Goal: Find contact information: Find contact information

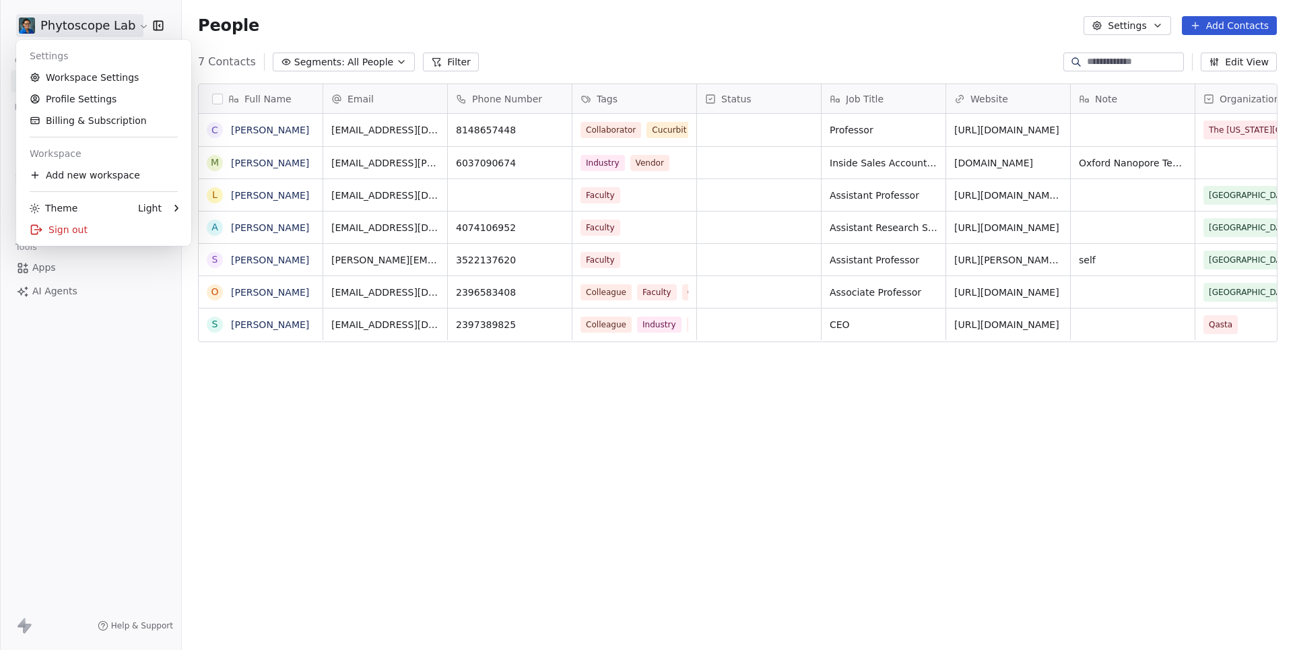
scroll to position [572, 1111]
click at [71, 82] on link "Workspace Settings" at bounding box center [104, 78] width 164 height 22
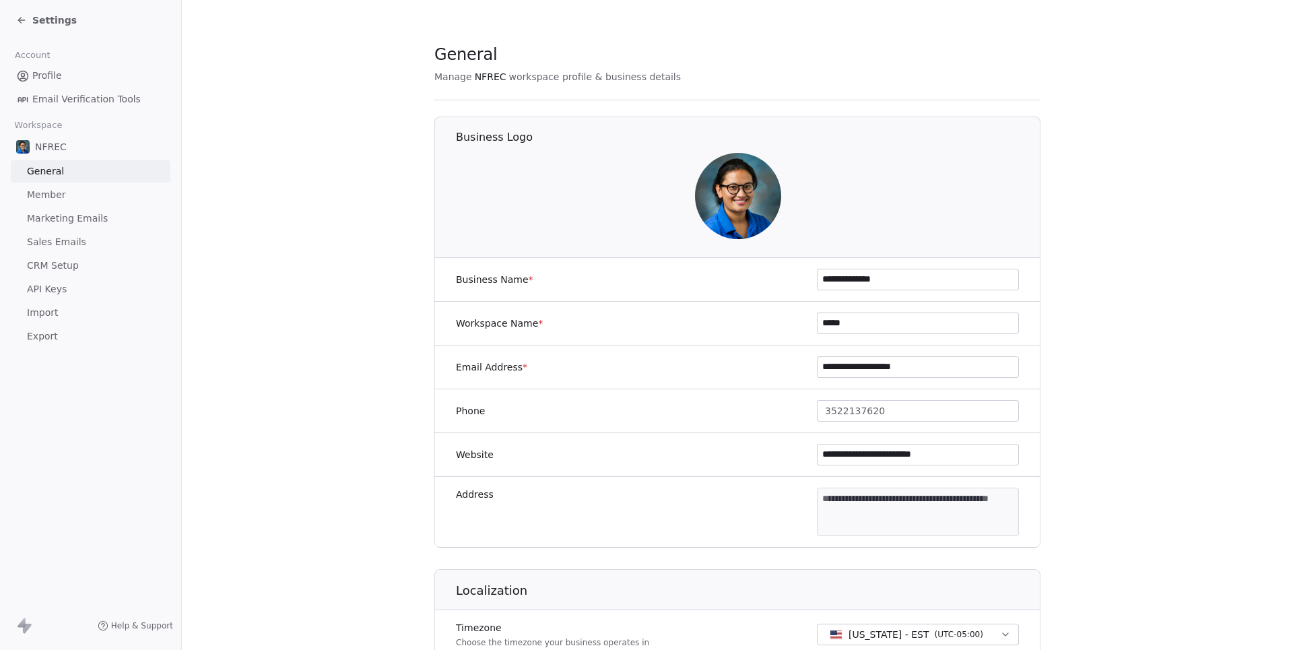
click at [54, 18] on span "Settings" at bounding box center [54, 19] width 44 height 13
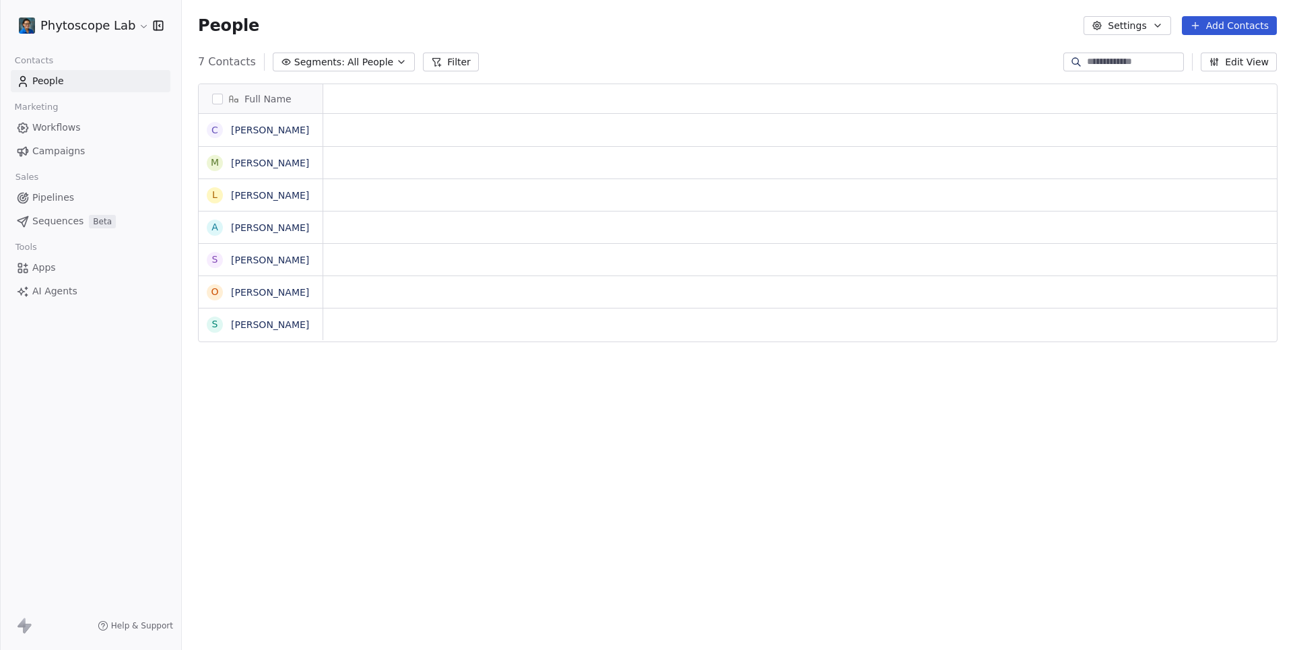
scroll to position [1, 1]
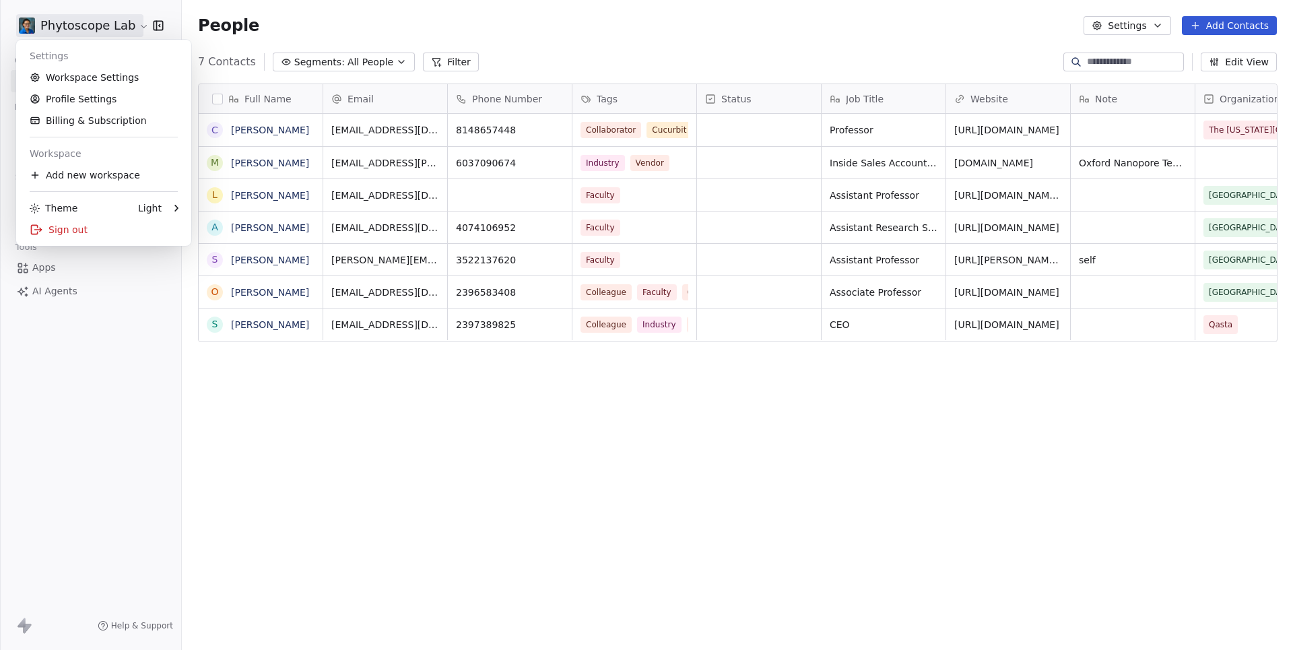
click at [73, 23] on html "Phytoscope Lab Contacts People Marketing Workflows Campaigns Sales Pipelines Se…" at bounding box center [646, 325] width 1293 height 650
click at [92, 77] on link "Workspace Settings" at bounding box center [104, 78] width 164 height 22
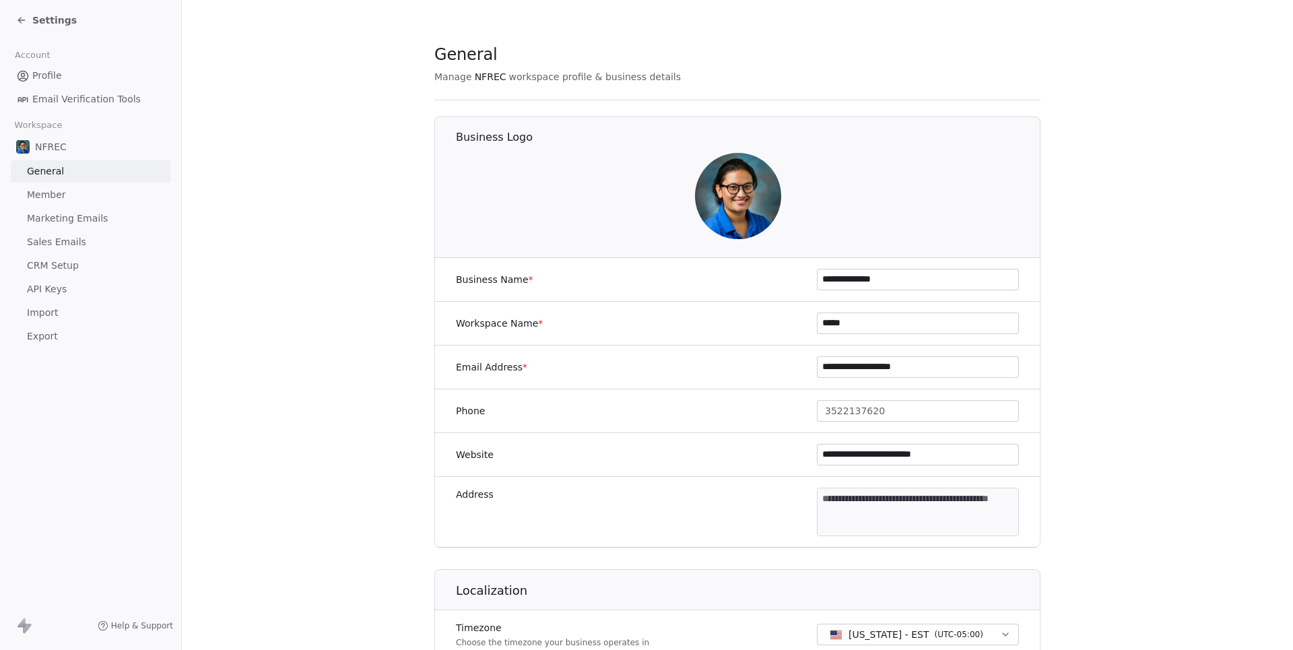
click at [49, 198] on span "Member" at bounding box center [46, 195] width 39 height 14
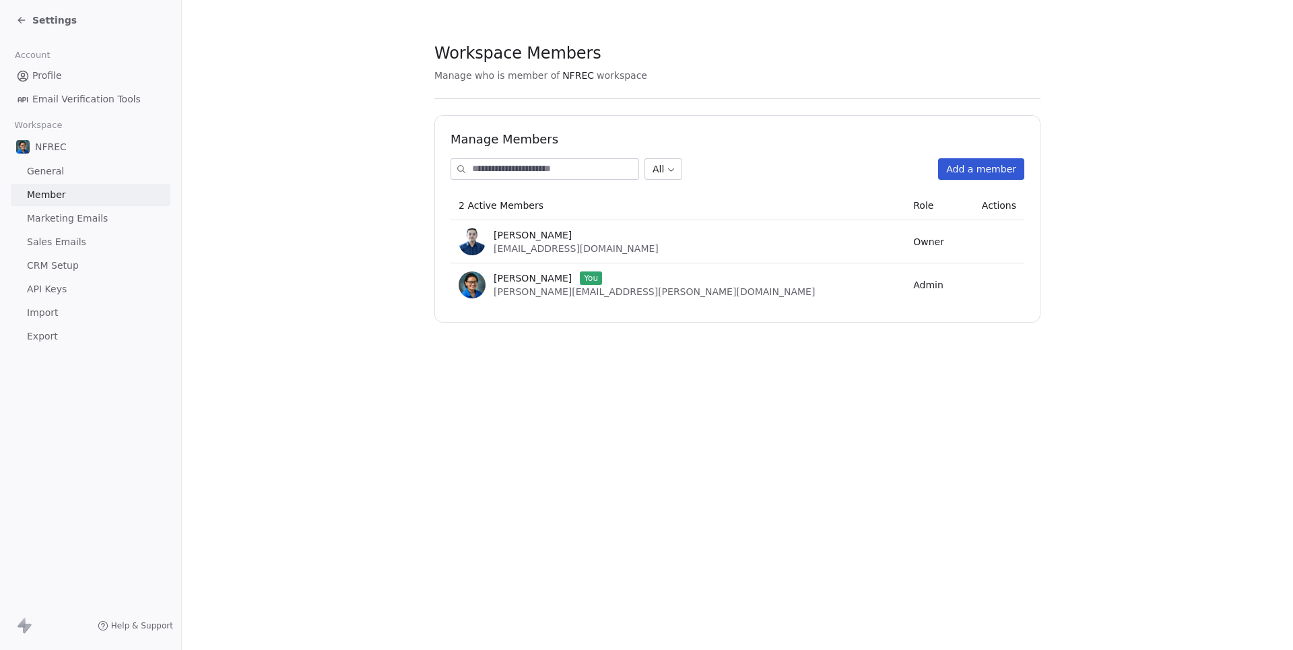
click at [527, 292] on span "[PERSON_NAME][EMAIL_ADDRESS][PERSON_NAME][DOMAIN_NAME]" at bounding box center [654, 291] width 321 height 11
copy span "[PERSON_NAME][EMAIL_ADDRESS][PERSON_NAME][DOMAIN_NAME]"
click at [605, 297] on div "[PERSON_NAME] You [PERSON_NAME][EMAIL_ADDRESS][PERSON_NAME][DOMAIN_NAME]" at bounding box center [678, 284] width 438 height 27
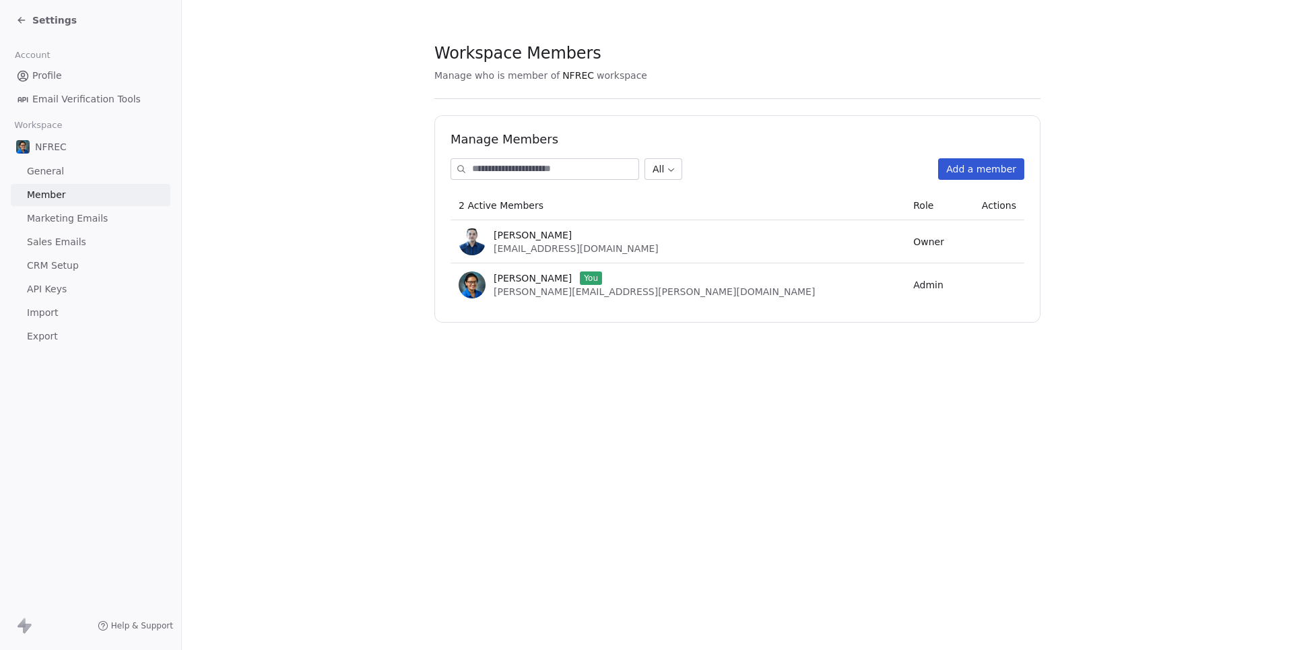
click at [599, 294] on div "[PERSON_NAME] You [PERSON_NAME][EMAIL_ADDRESS][PERSON_NAME][DOMAIN_NAME]" at bounding box center [678, 284] width 438 height 27
drag, startPoint x: 612, startPoint y: 252, endPoint x: 494, endPoint y: 249, distance: 117.9
click at [494, 249] on span "[EMAIL_ADDRESS][DOMAIN_NAME]" at bounding box center [576, 248] width 165 height 11
copy span "[EMAIL_ADDRESS][DOMAIN_NAME]"
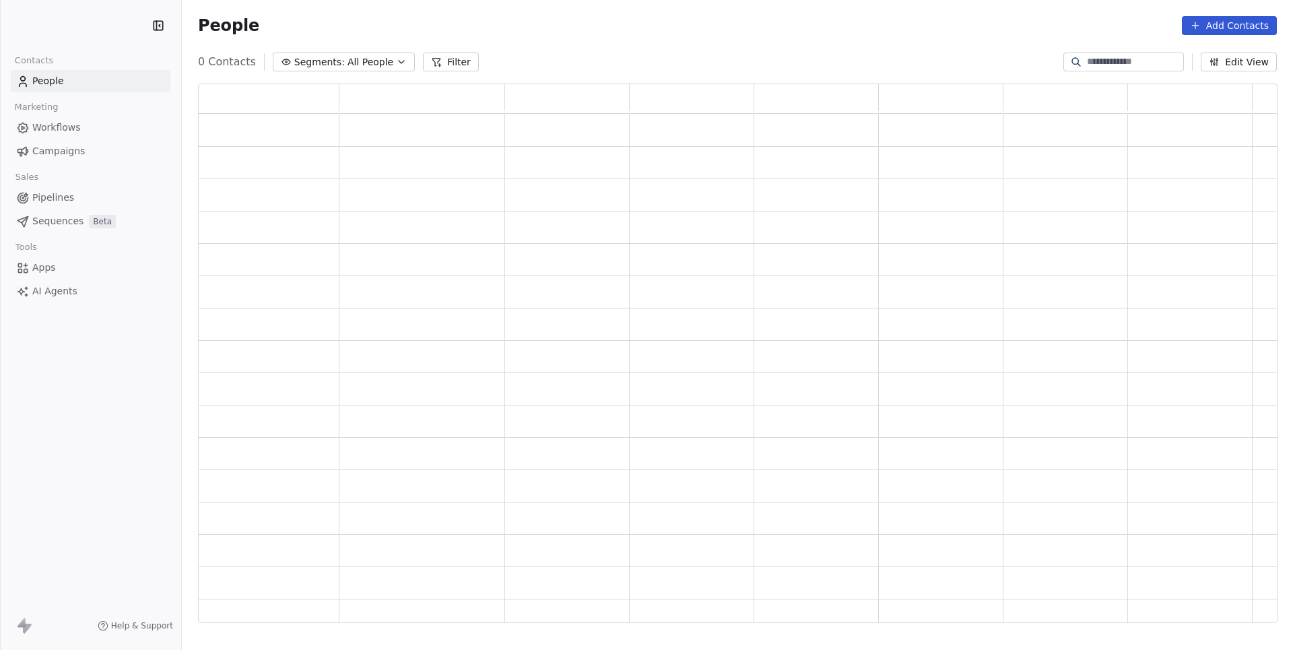
scroll to position [539, 1078]
